Goal: Task Accomplishment & Management: Manage account settings

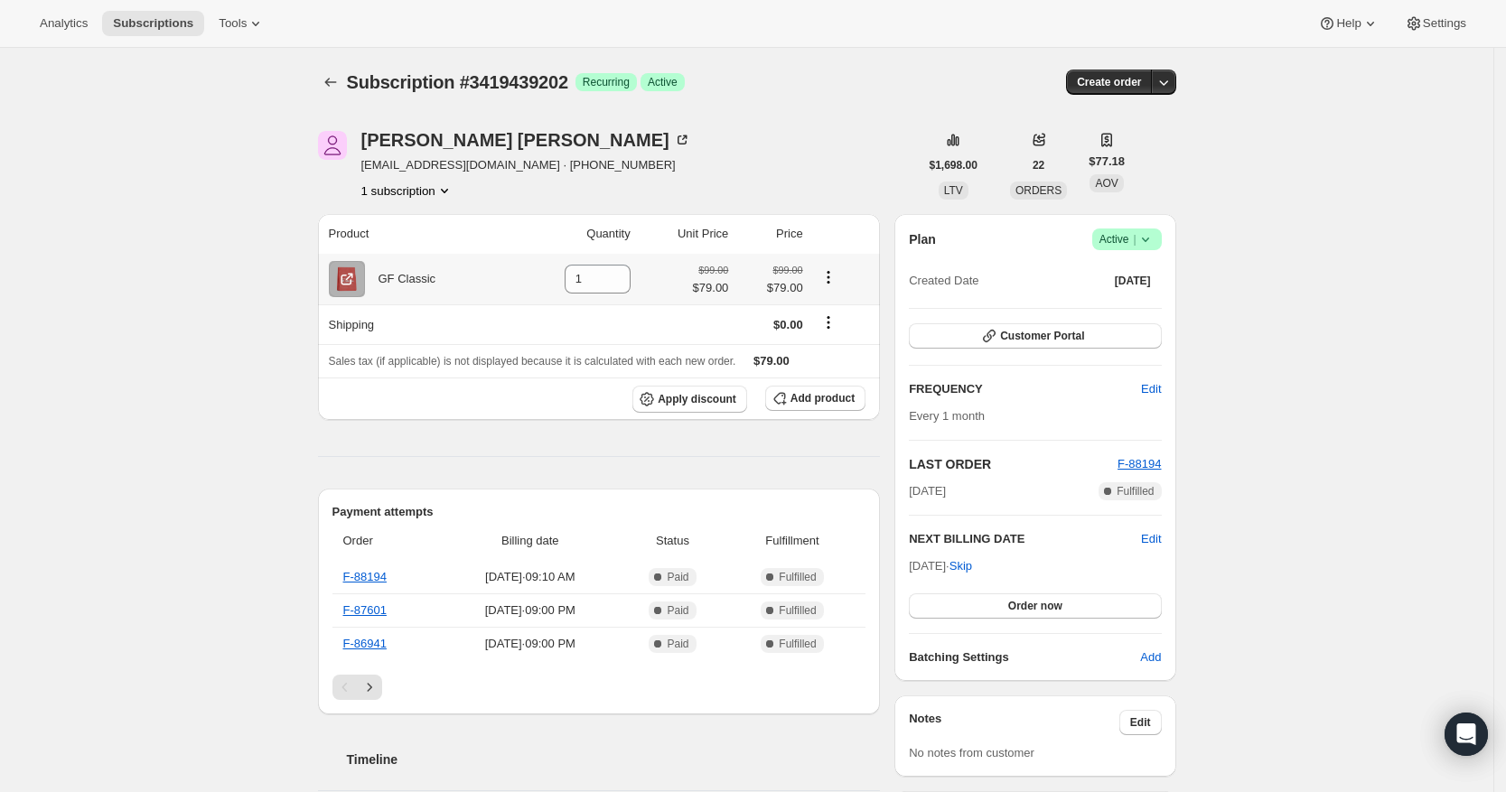
click at [834, 270] on icon "Product actions" at bounding box center [829, 277] width 18 height 18
click at [834, 274] on icon "Product actions" at bounding box center [829, 277] width 18 height 18
click at [829, 277] on icon "Product actions" at bounding box center [828, 277] width 3 height 3
click at [838, 321] on icon "Shipping actions" at bounding box center [829, 323] width 18 height 18
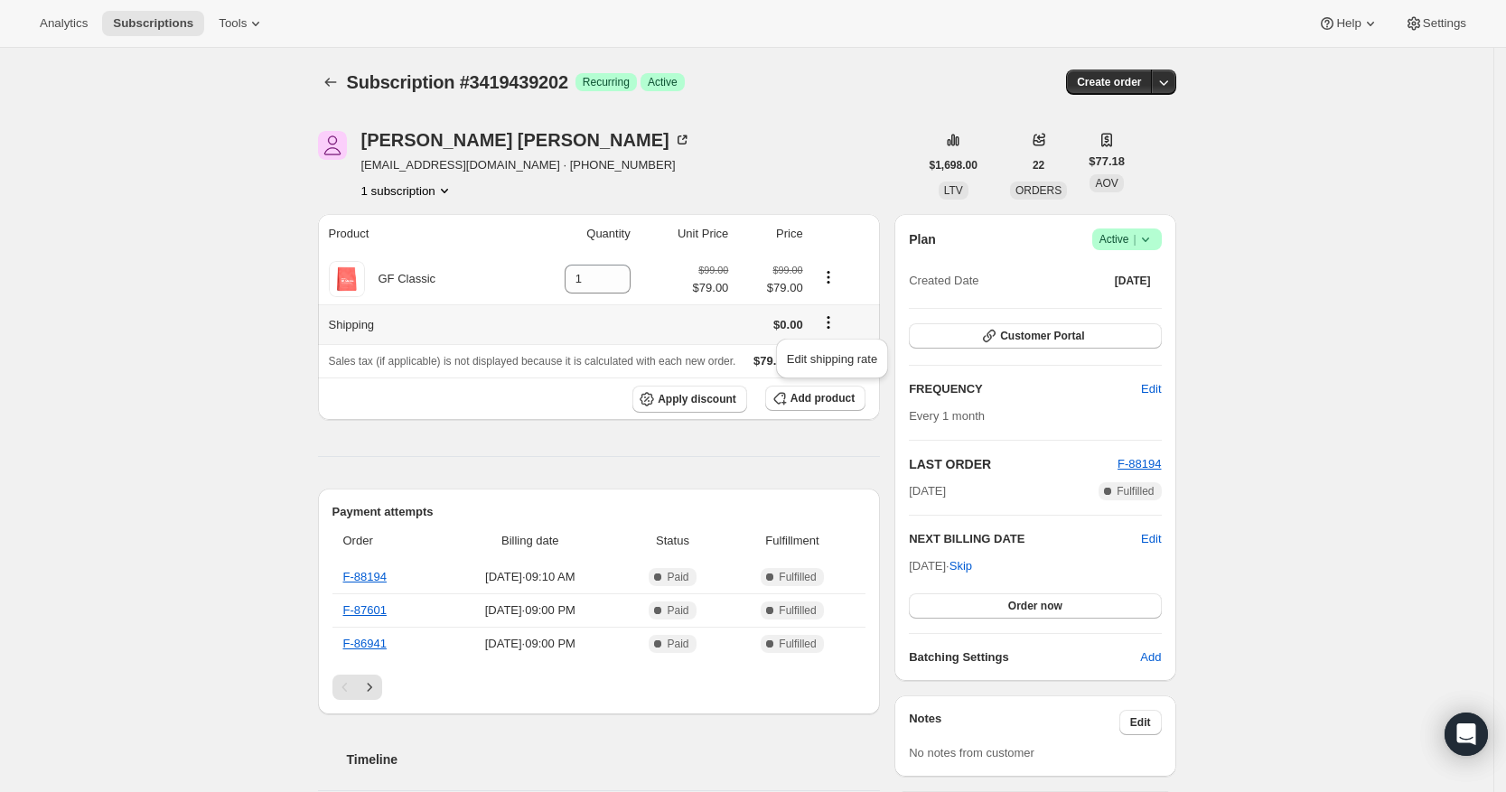
click at [835, 321] on icon "Shipping actions" at bounding box center [829, 323] width 18 height 18
click at [444, 139] on div "[PERSON_NAME]" at bounding box center [526, 140] width 330 height 18
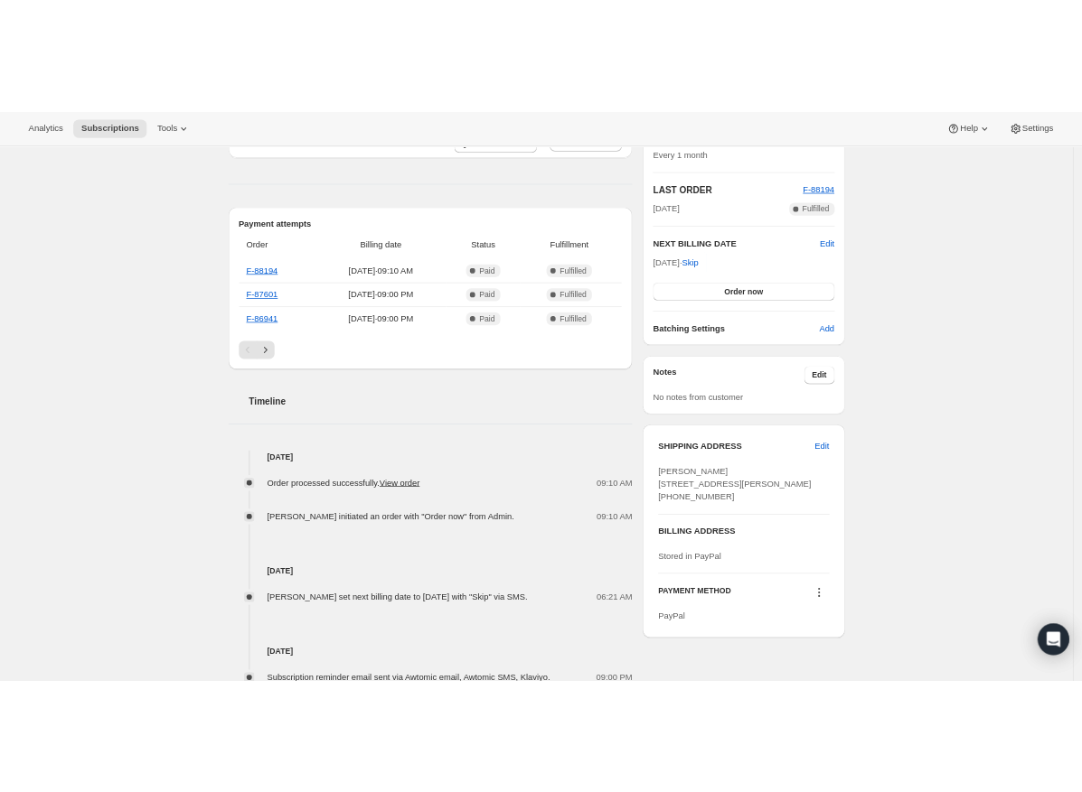
scroll to position [565, 0]
